Goal: Information Seeking & Learning: Learn about a topic

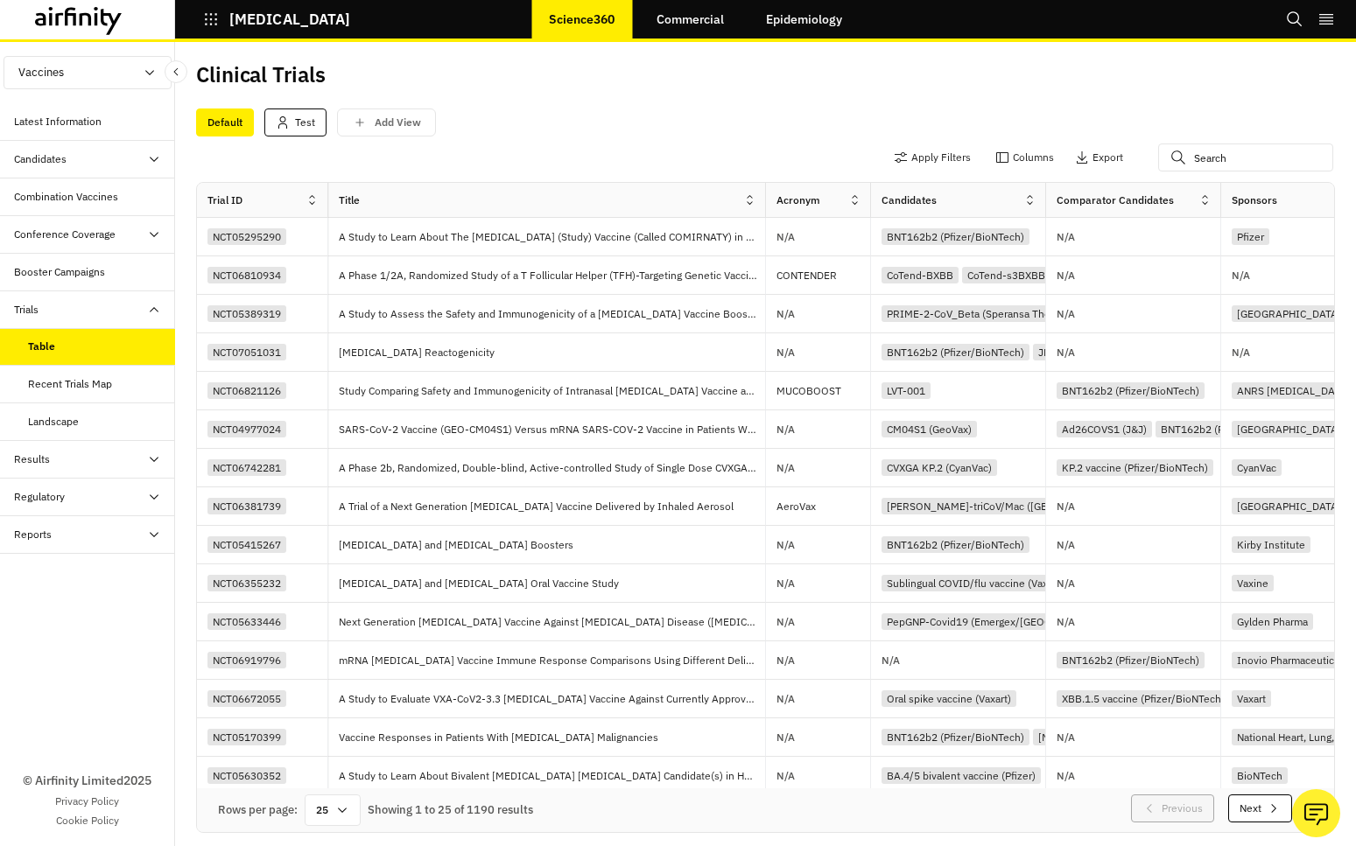
click at [695, 22] on link "Commercial" at bounding box center [690, 19] width 102 height 42
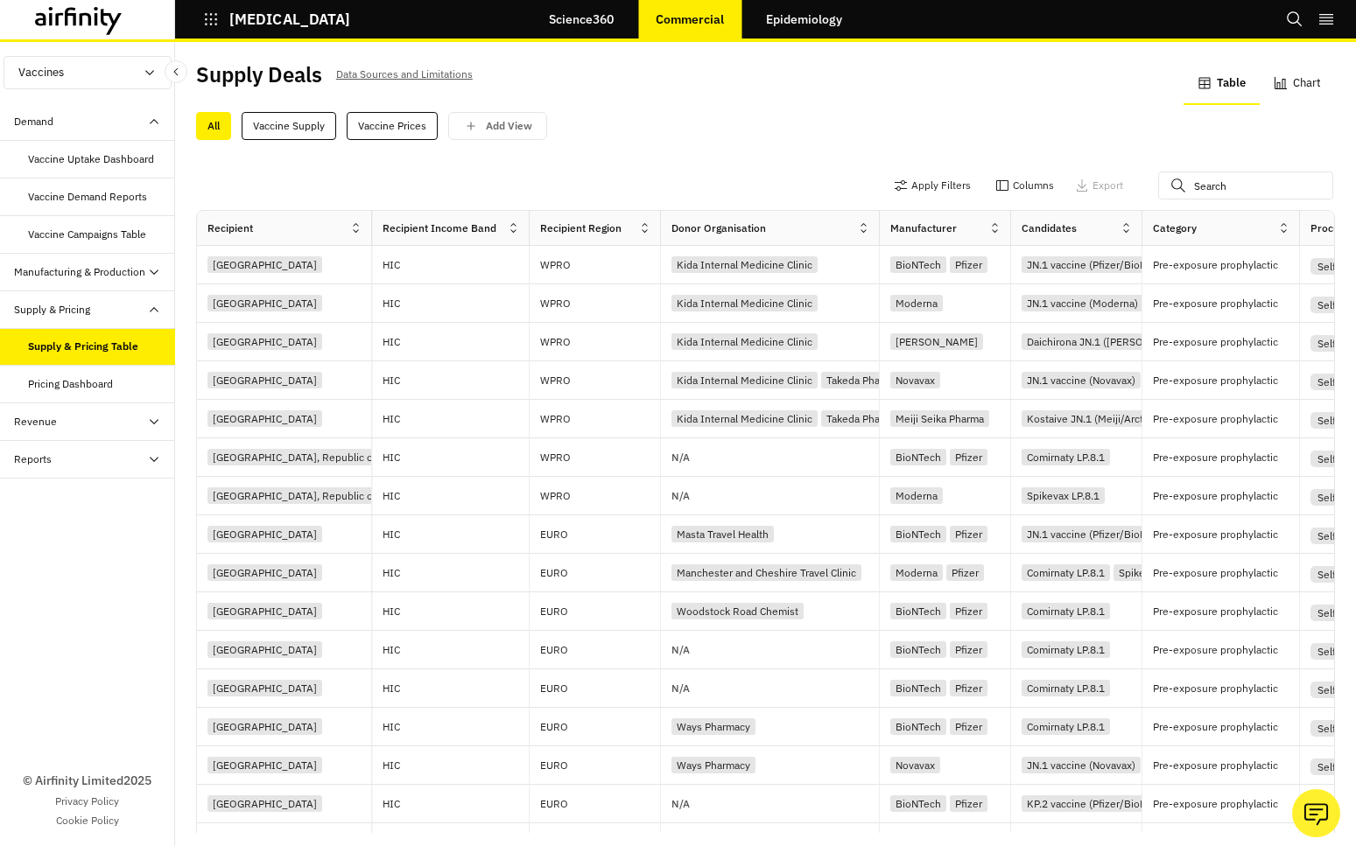
click at [1282, 77] on icon "button" at bounding box center [1280, 83] width 14 height 14
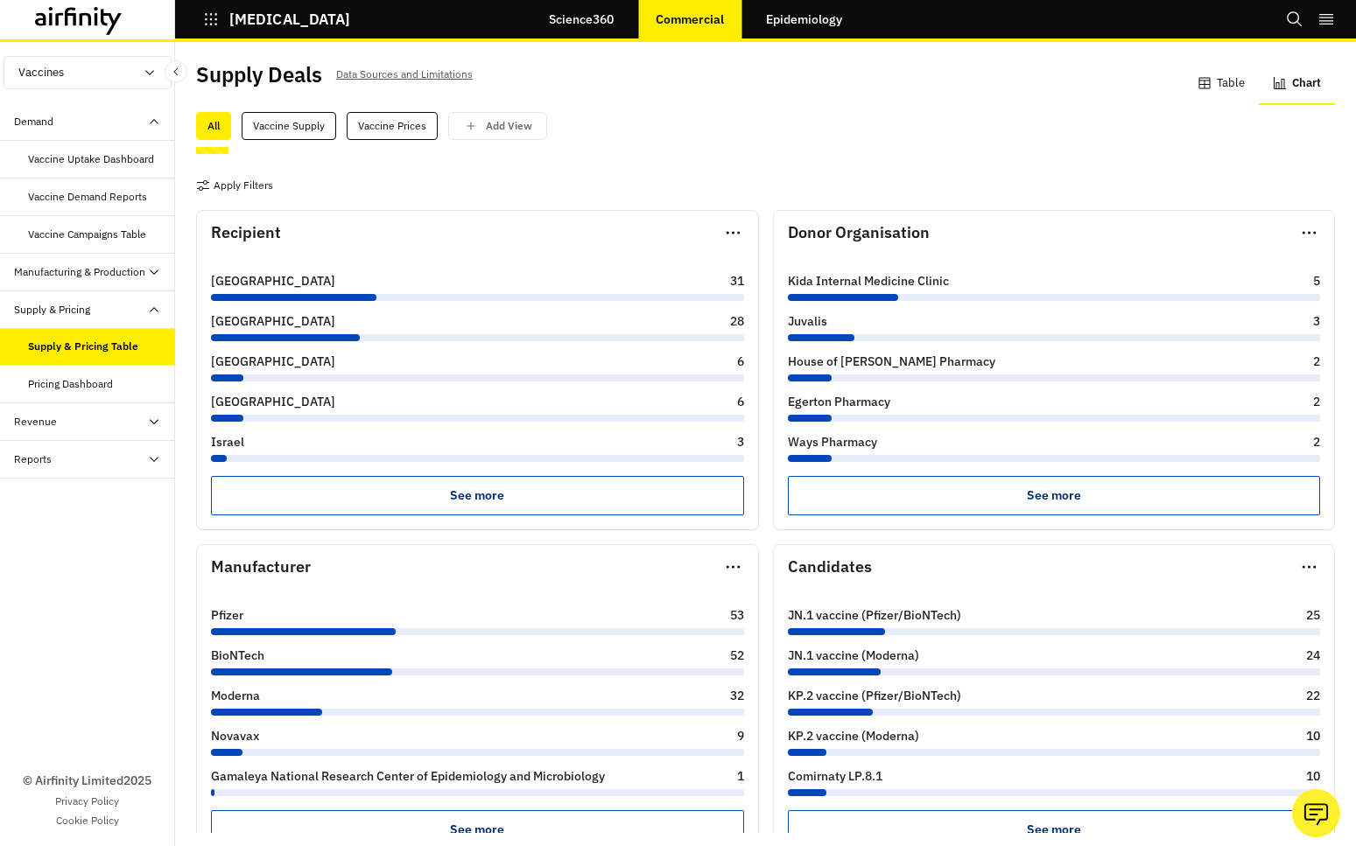
click at [1207, 74] on button "Table" at bounding box center [1220, 84] width 75 height 42
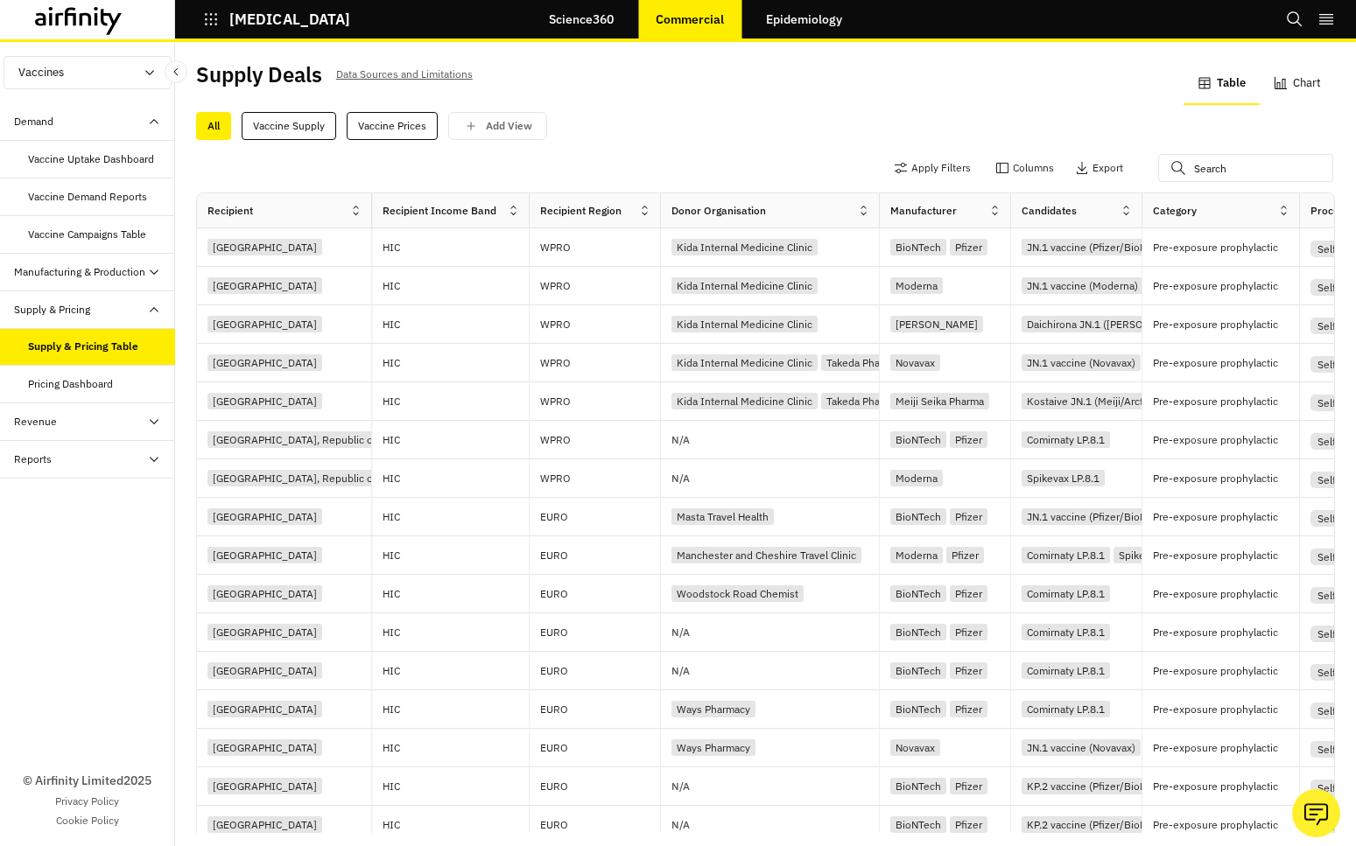
click at [180, 18] on div "COVID-19" at bounding box center [262, 19] width 175 height 30
click at [205, 17] on icon "button" at bounding box center [211, 19] width 16 height 16
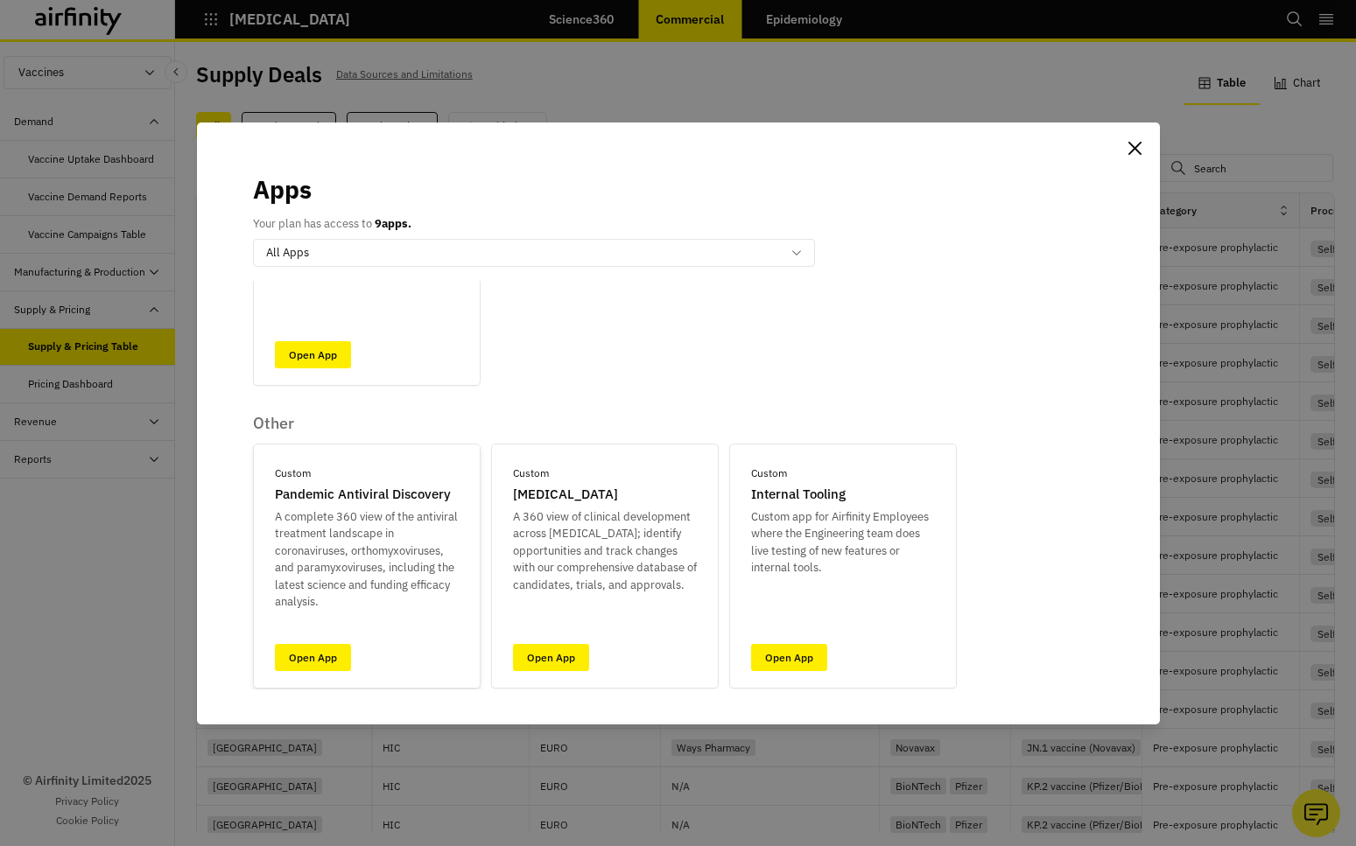
scroll to position [741, 0]
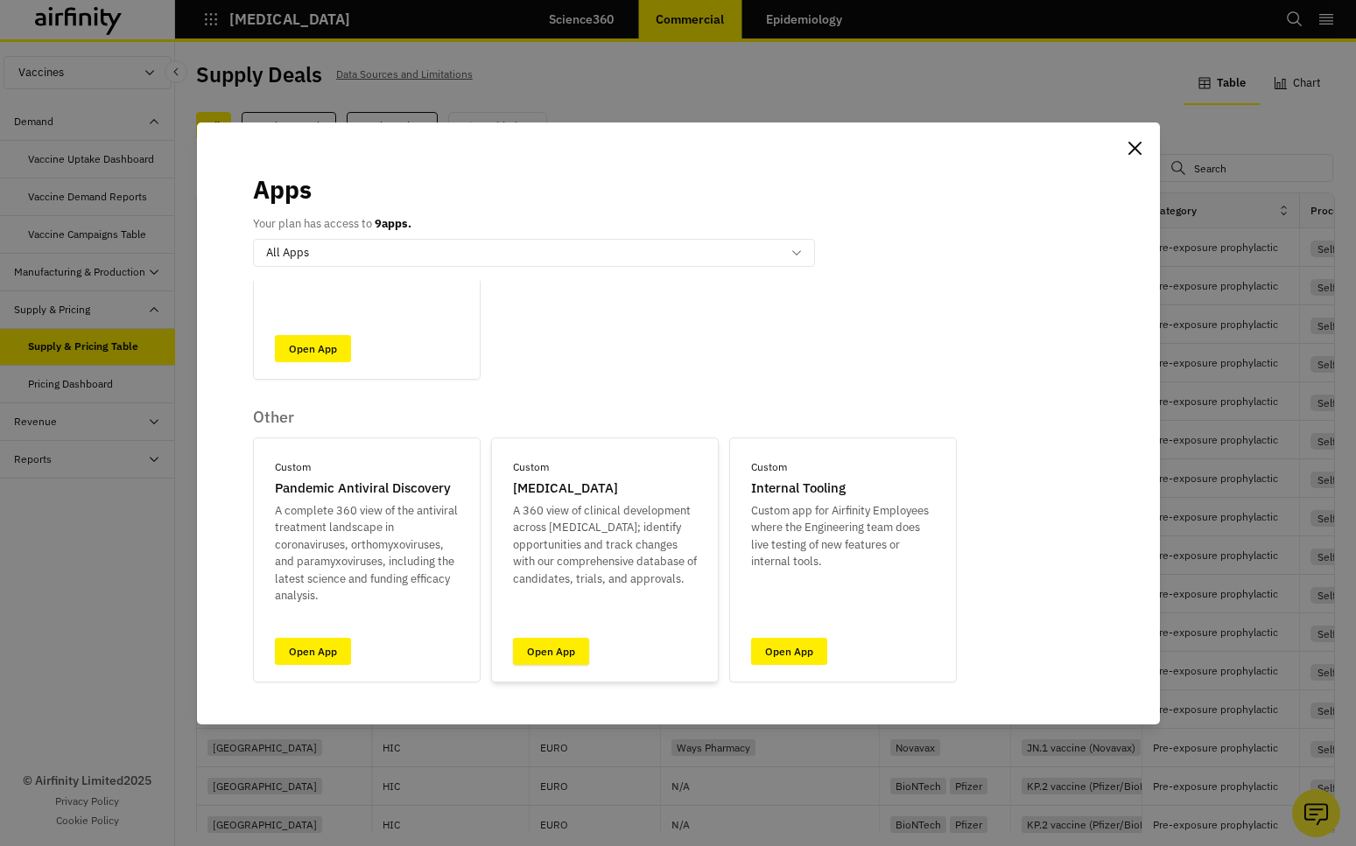
click at [552, 653] on link "Open App" at bounding box center [551, 651] width 76 height 27
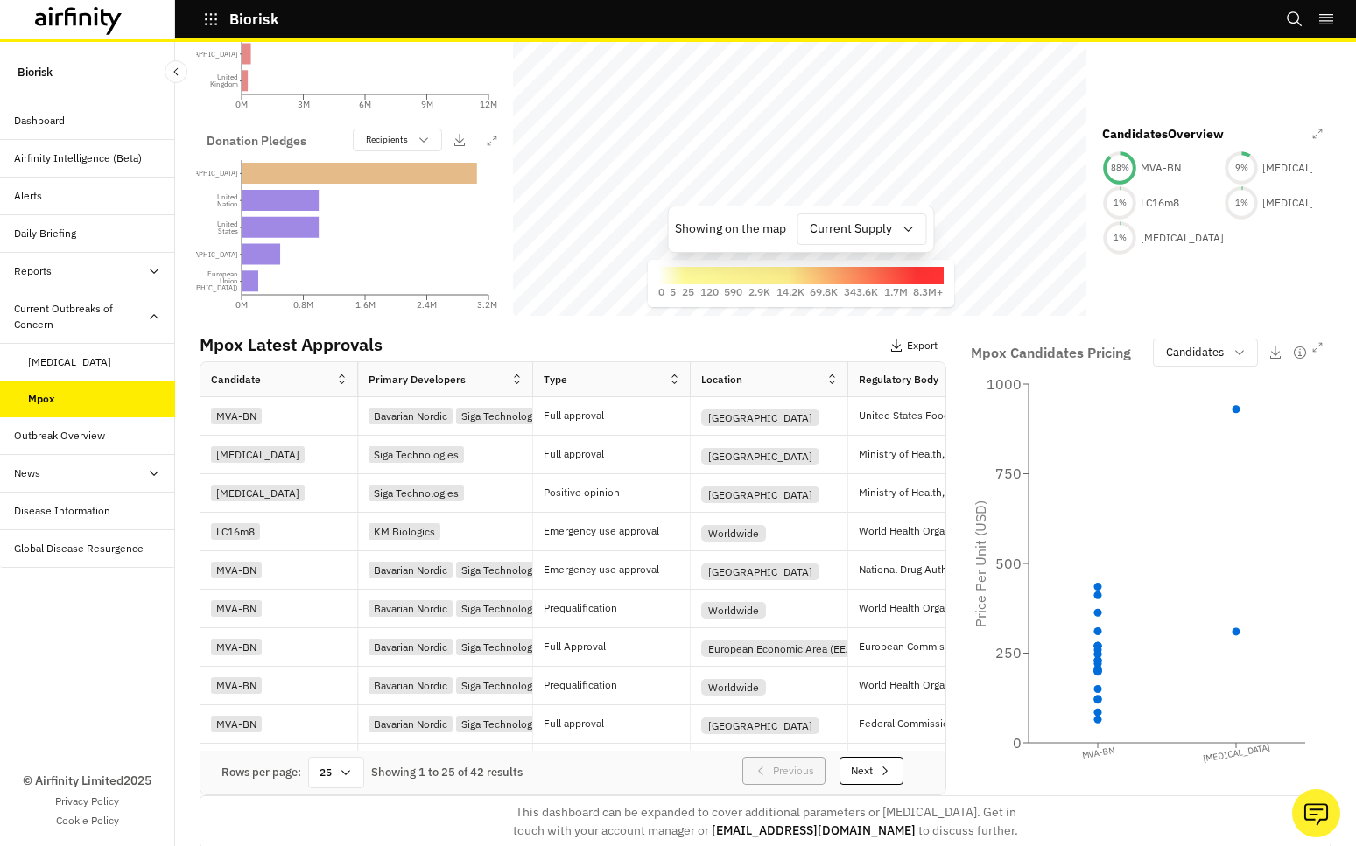
scroll to position [465, 0]
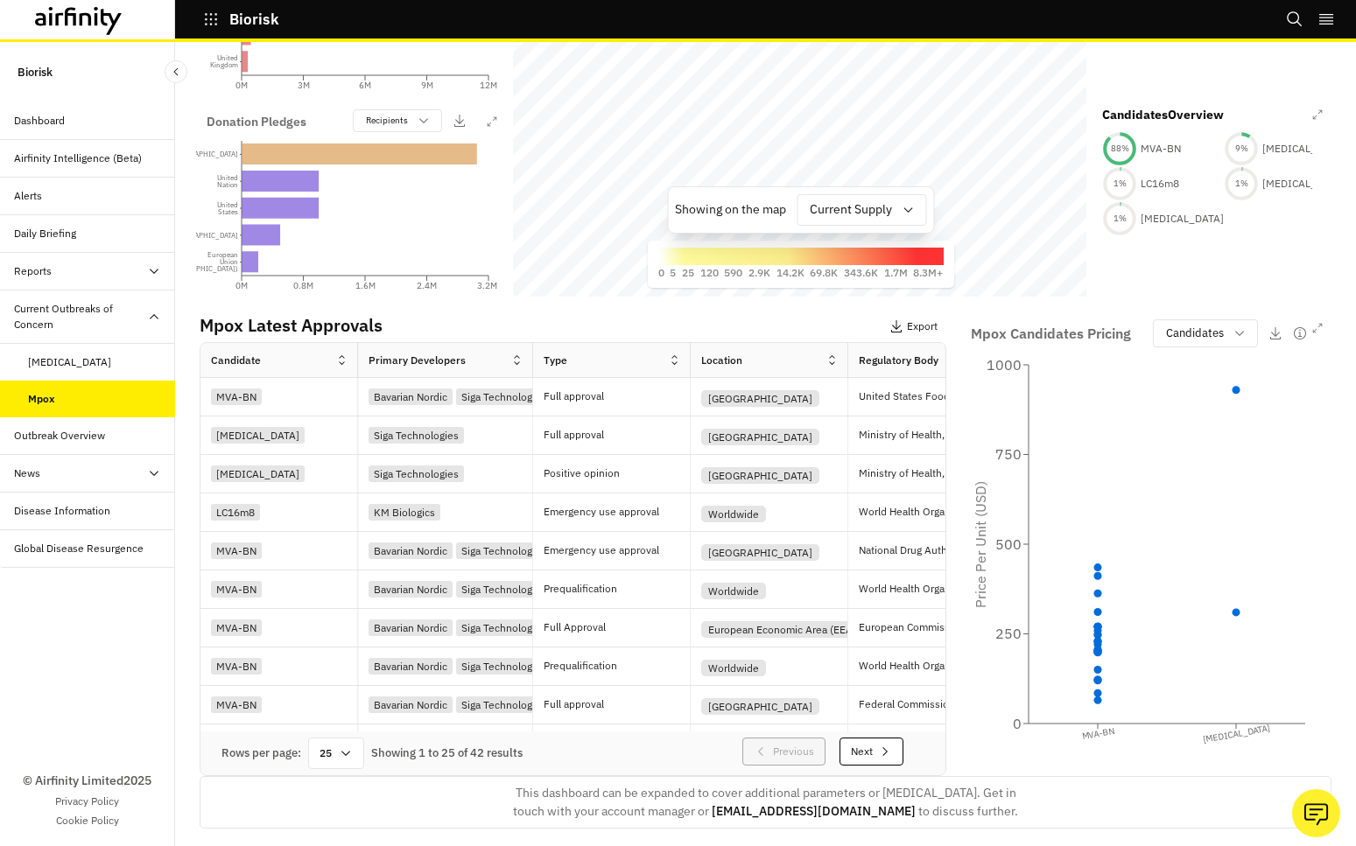
click at [197, 18] on div "Biorisk" at bounding box center [262, 19] width 175 height 30
click at [198, 18] on div "Biorisk" at bounding box center [262, 19] width 175 height 30
click at [205, 18] on icon "button" at bounding box center [211, 19] width 16 height 16
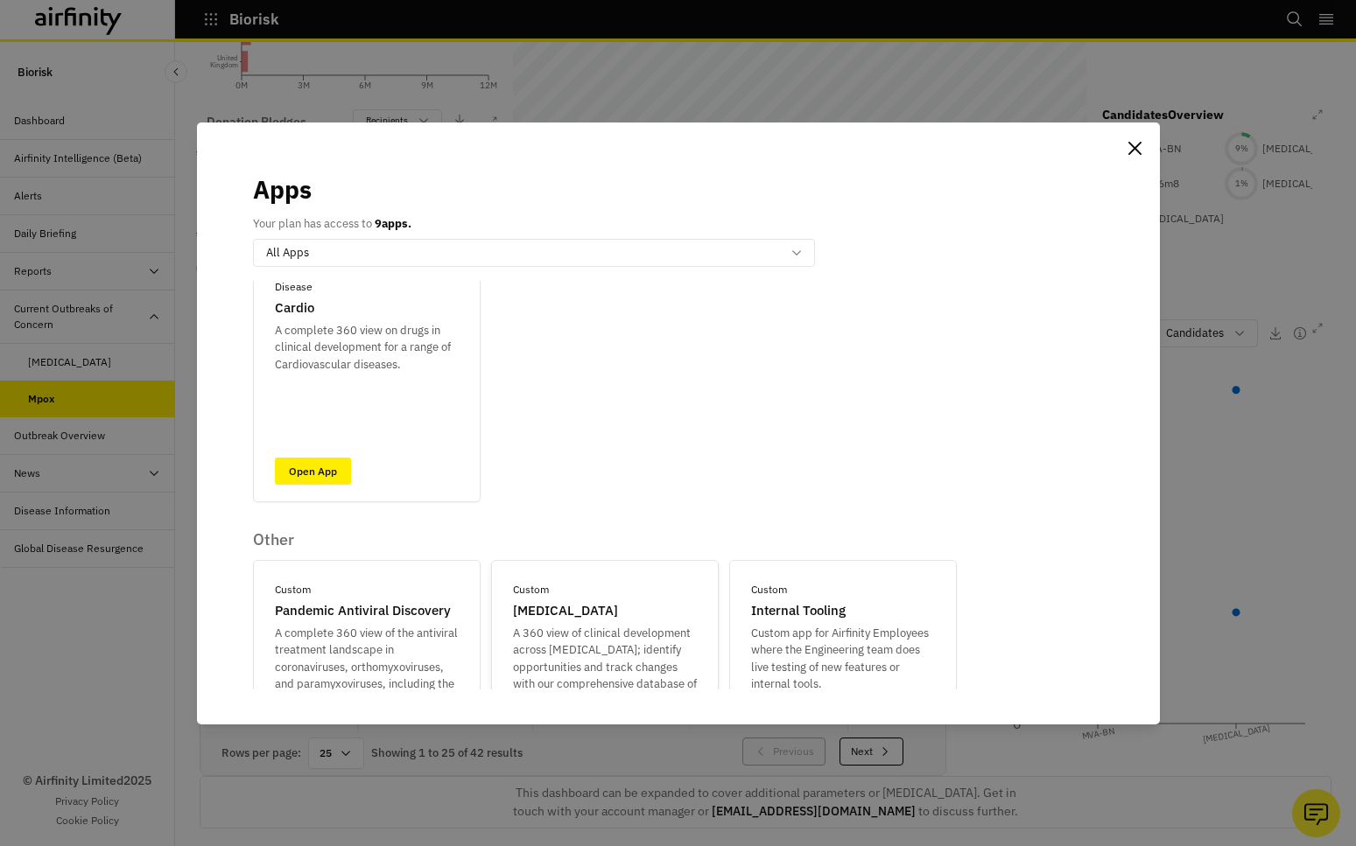
scroll to position [741, 0]
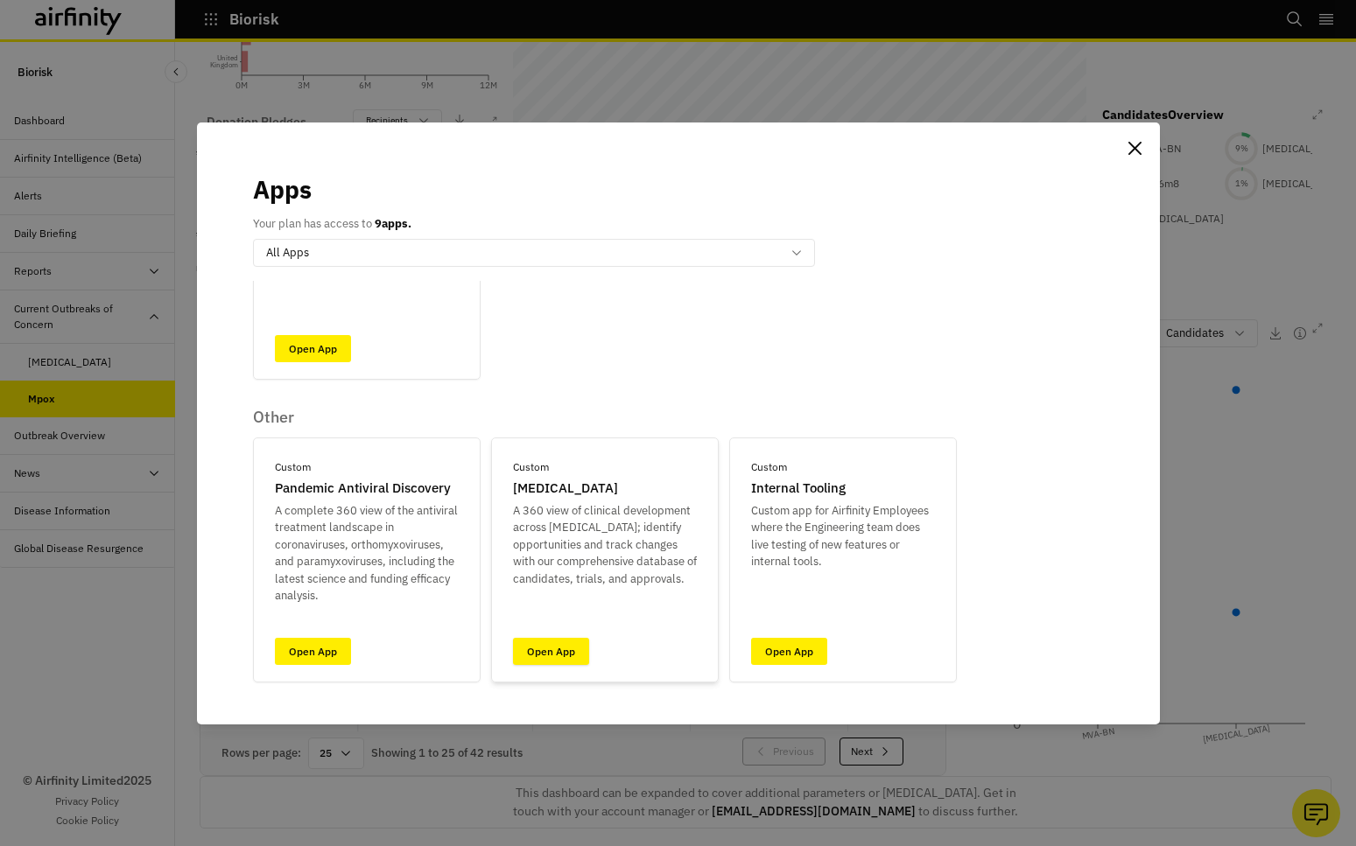
click at [558, 649] on link "Open App" at bounding box center [551, 651] width 76 height 27
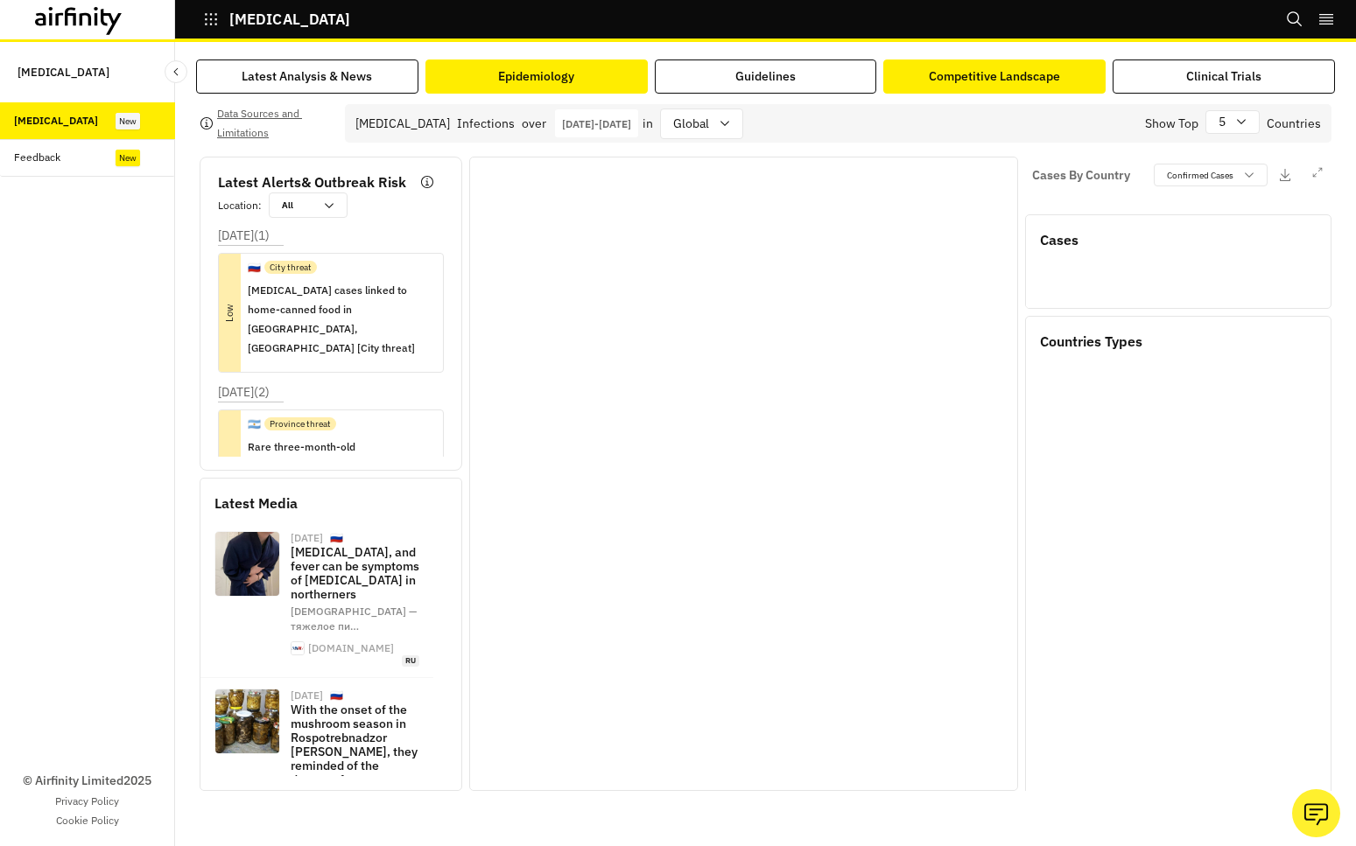
click at [985, 78] on div "Competitive Landscape" at bounding box center [994, 76] width 131 height 18
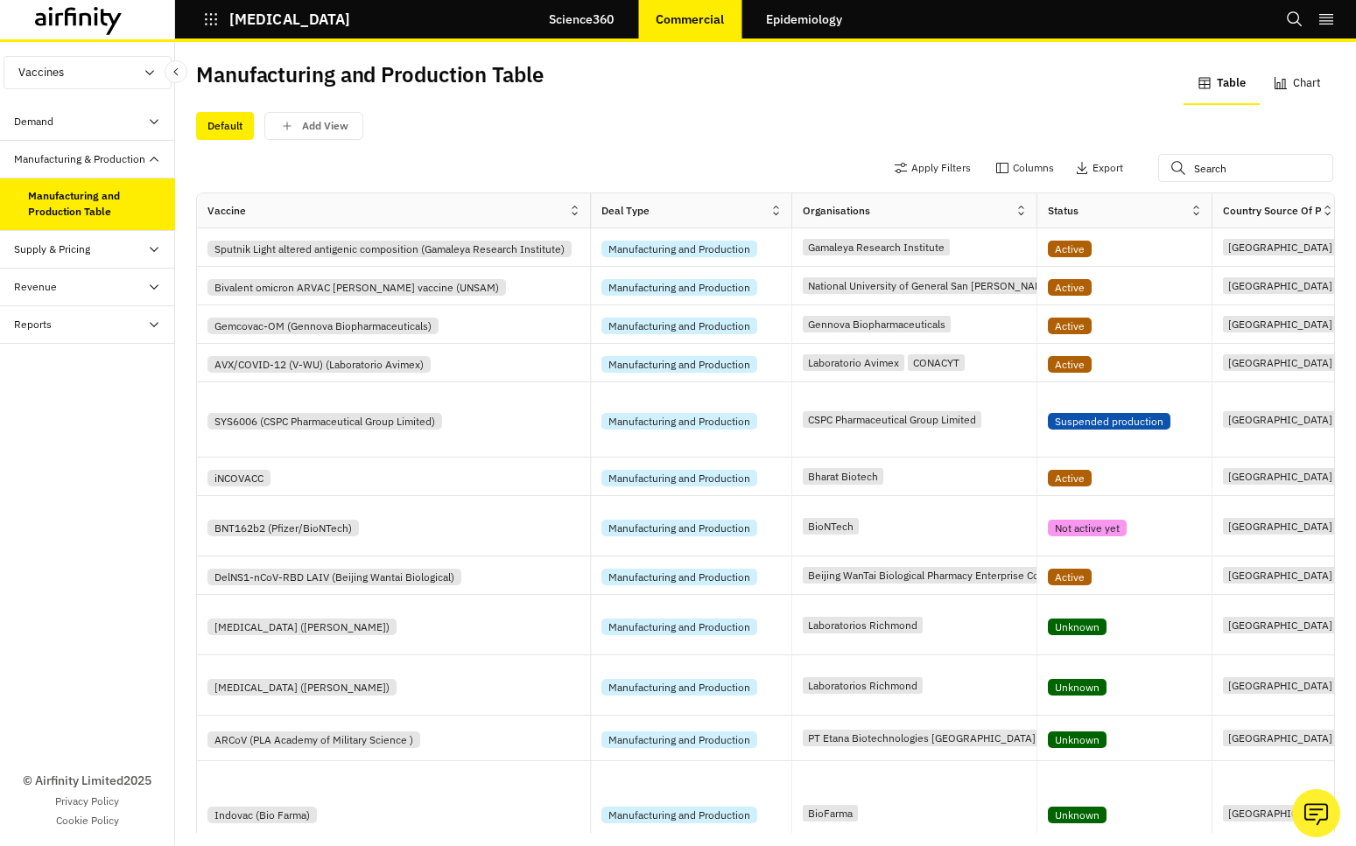
click at [209, 14] on icon "button" at bounding box center [211, 19] width 16 height 16
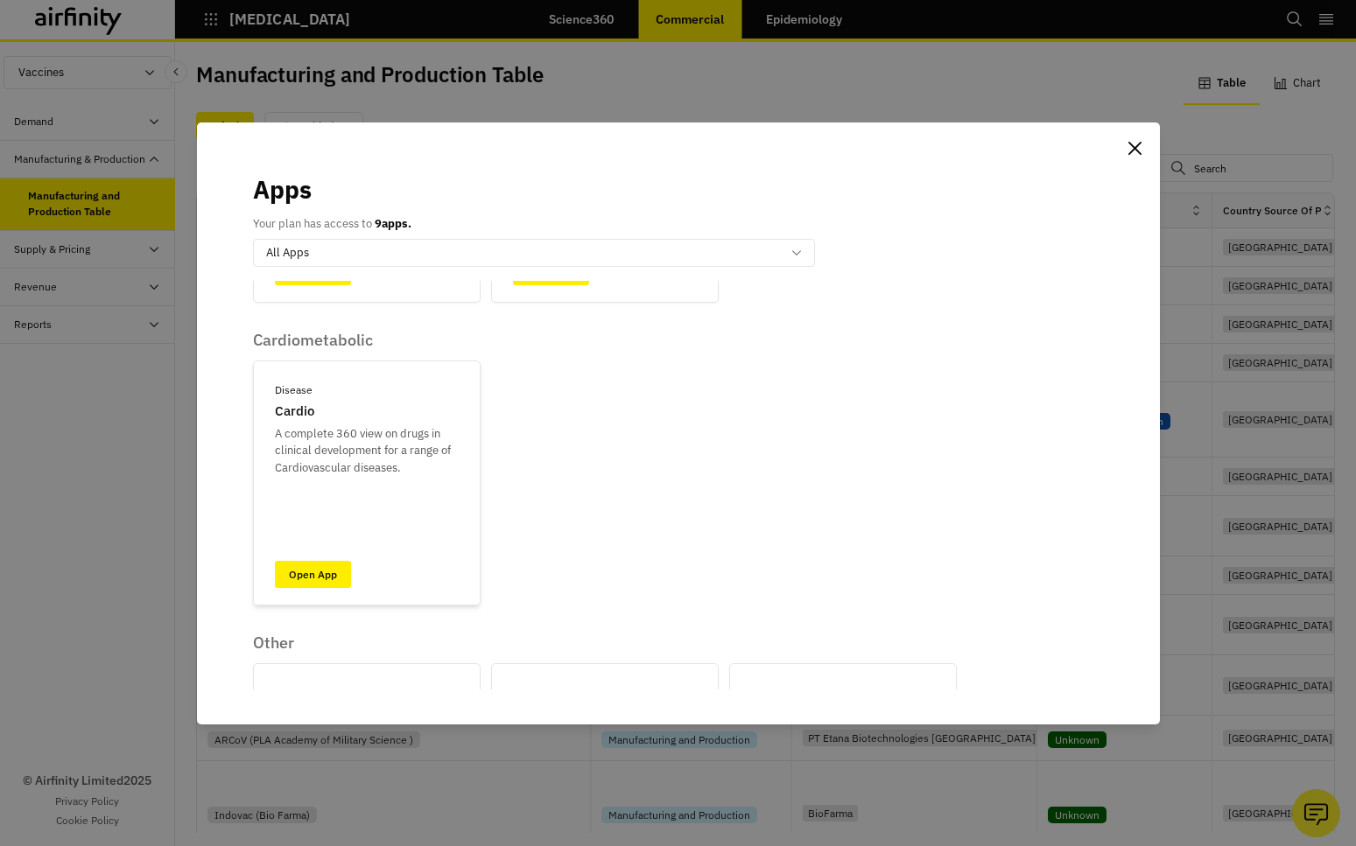
scroll to position [525, 0]
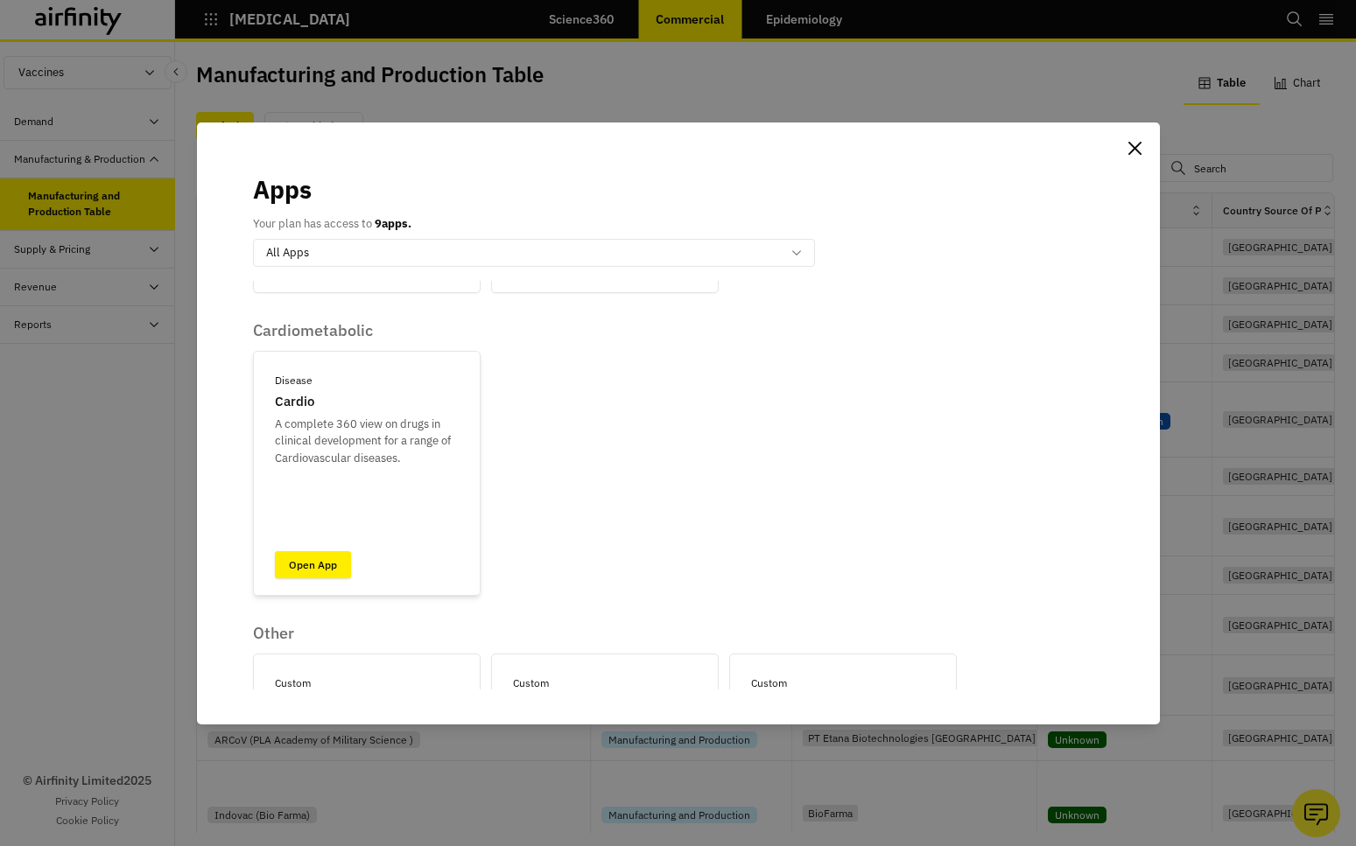
click at [313, 567] on link "Open App" at bounding box center [313, 564] width 76 height 27
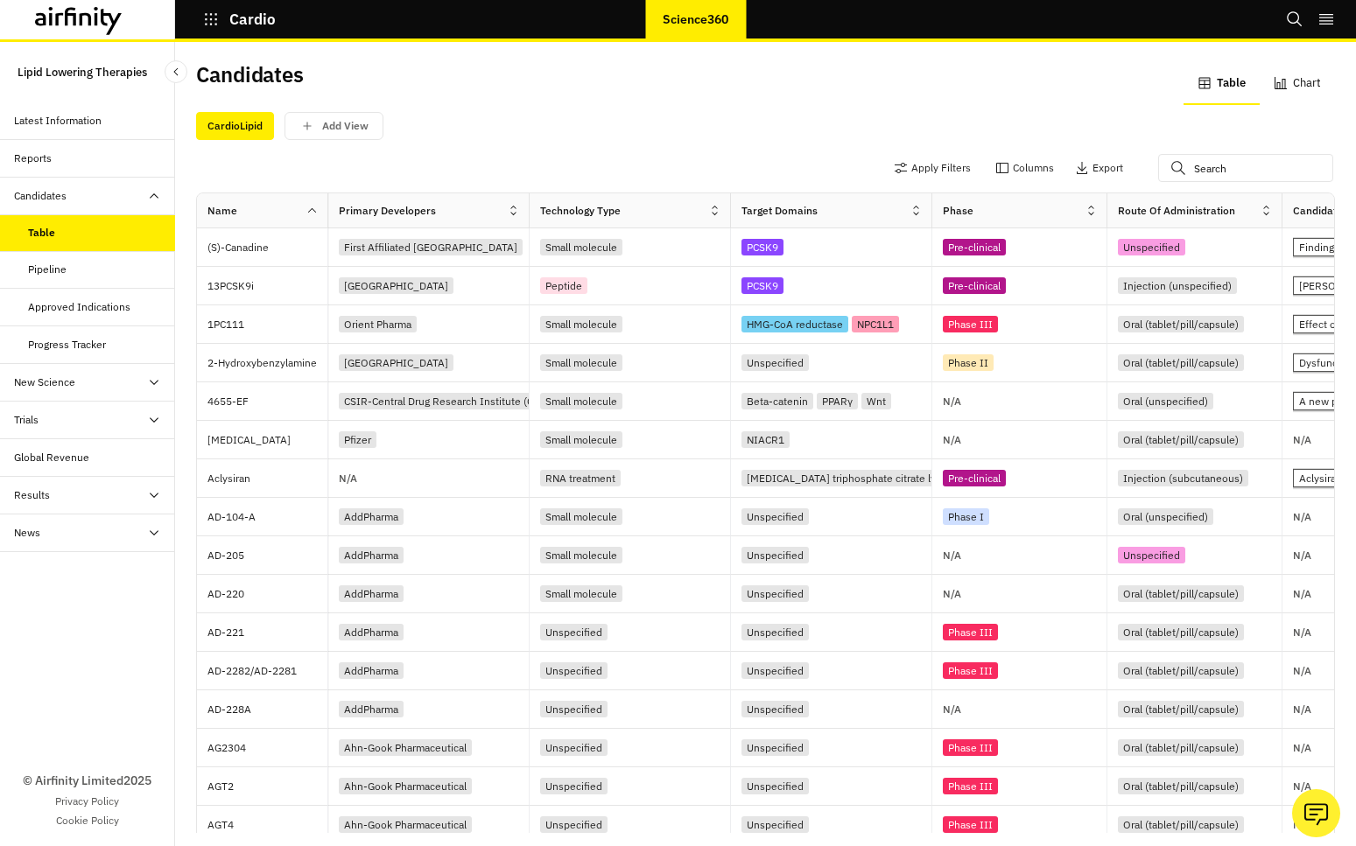
click at [109, 272] on div "Pipeline" at bounding box center [101, 270] width 147 height 16
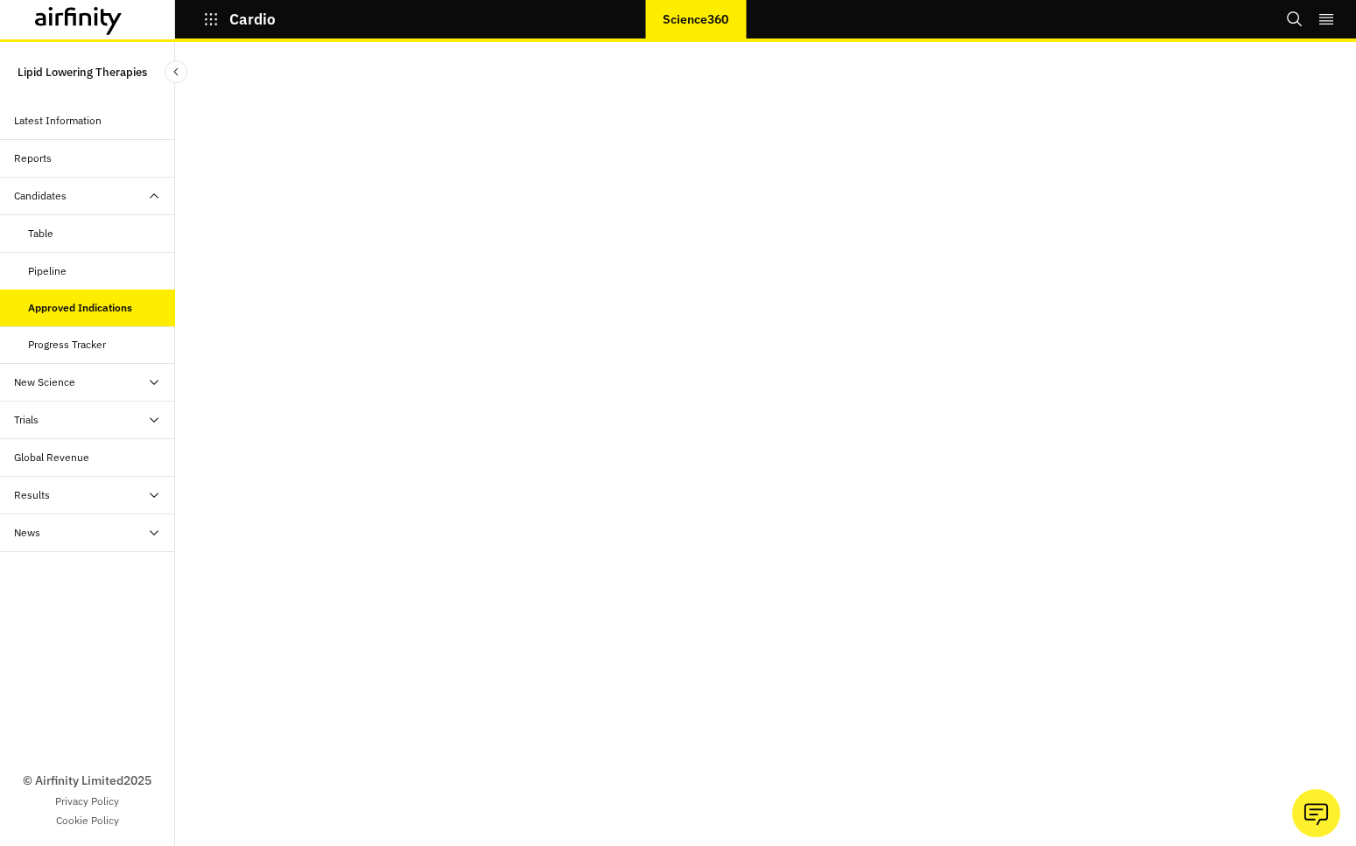
click at [102, 385] on div "New Science" at bounding box center [94, 383] width 161 height 16
drag, startPoint x: 78, startPoint y: 500, endPoint x: 81, endPoint y: 515, distance: 16.0
click at [80, 501] on div "Trials" at bounding box center [94, 495] width 161 height 16
click at [73, 537] on div "All Data" at bounding box center [101, 533] width 147 height 16
